Goal: Register for event/course

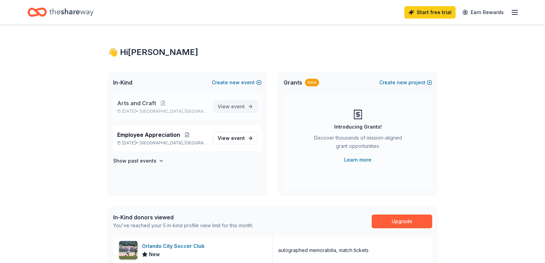
click at [235, 102] on span "View event" at bounding box center [231, 106] width 27 height 8
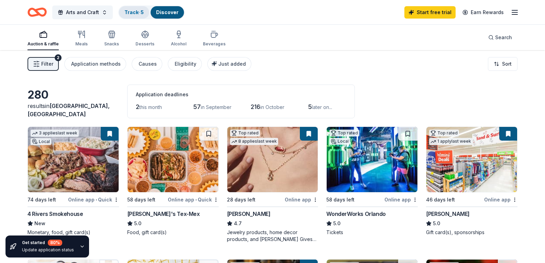
click at [137, 12] on link "Track · 5" at bounding box center [133, 12] width 19 height 6
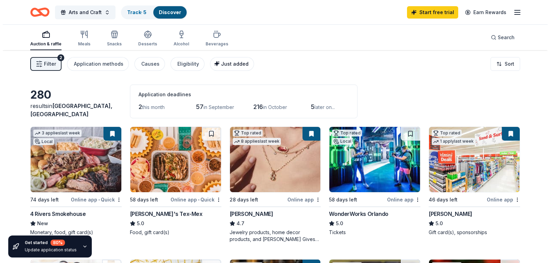
scroll to position [0, 0]
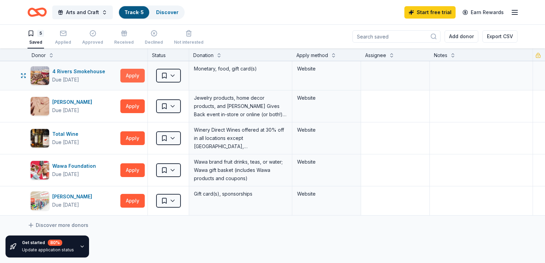
click at [129, 79] on button "Apply" at bounding box center [132, 76] width 24 height 14
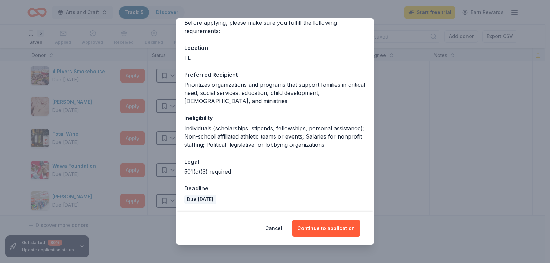
scroll to position [58, 0]
click at [321, 228] on button "Continue to application" at bounding box center [326, 228] width 68 height 17
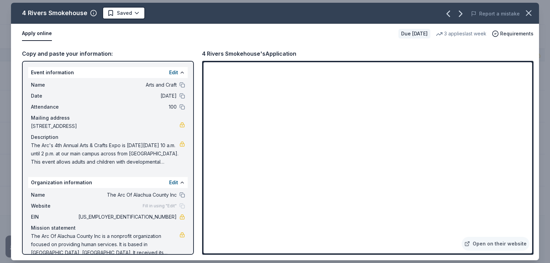
click at [128, 161] on span "The Arc's 4th Annual Arts & Crafts Expo is [DATE][DATE] 10 a.m. until 2 p.m. at…" at bounding box center [105, 153] width 149 height 25
click at [129, 161] on span "The Arc's 4th Annual Arts & Crafts Expo is [DATE][DATE] 10 a.m. until 2 p.m. at…" at bounding box center [105, 153] width 149 height 25
